Goal: Subscribe to service/newsletter

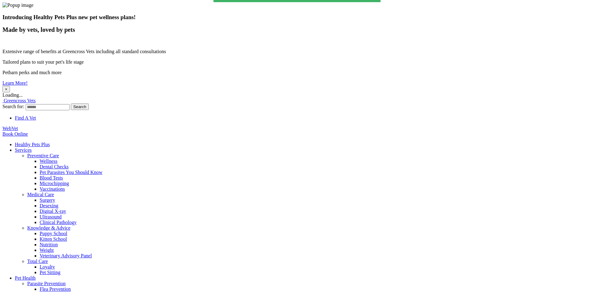
click at [10, 86] on button "×" at bounding box center [5, 89] width 7 height 6
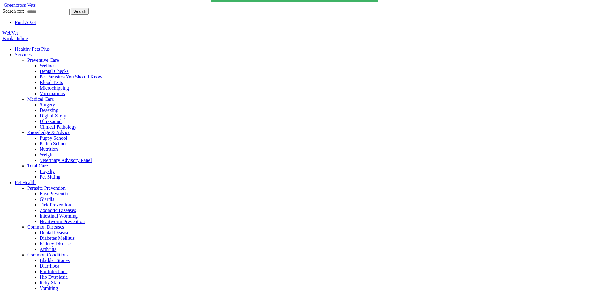
click at [50, 46] on link "Healthy Pets Plus" at bounding box center [32, 48] width 35 height 5
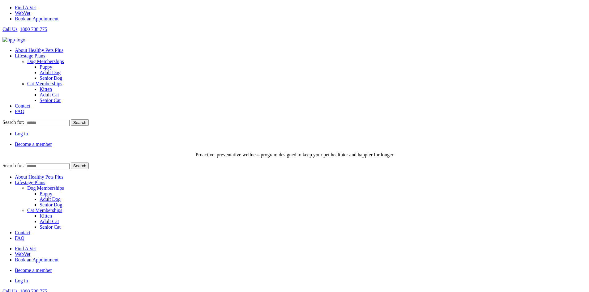
scroll to position [124, 0]
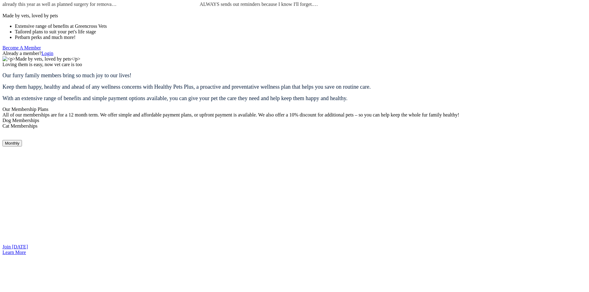
scroll to position [414, 0]
click at [22, 140] on button "Monthly" at bounding box center [11, 143] width 19 height 6
click at [203, 151] on li "Fortnightly" at bounding box center [301, 154] width 572 height 6
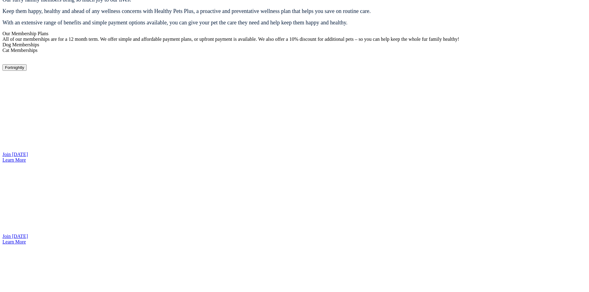
scroll to position [568, 0]
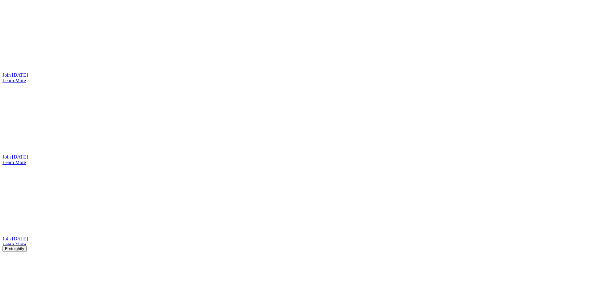
click at [28, 78] on link "Join Today" at bounding box center [14, 74] width 25 height 5
